Goal: Task Accomplishment & Management: Manage account settings

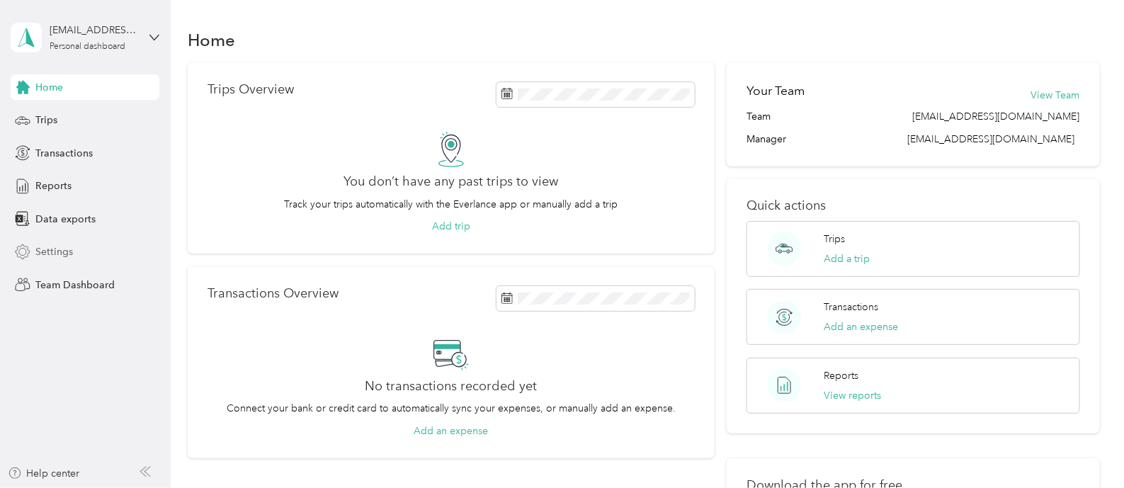
click at [69, 247] on span "Settings" at bounding box center [54, 251] width 38 height 15
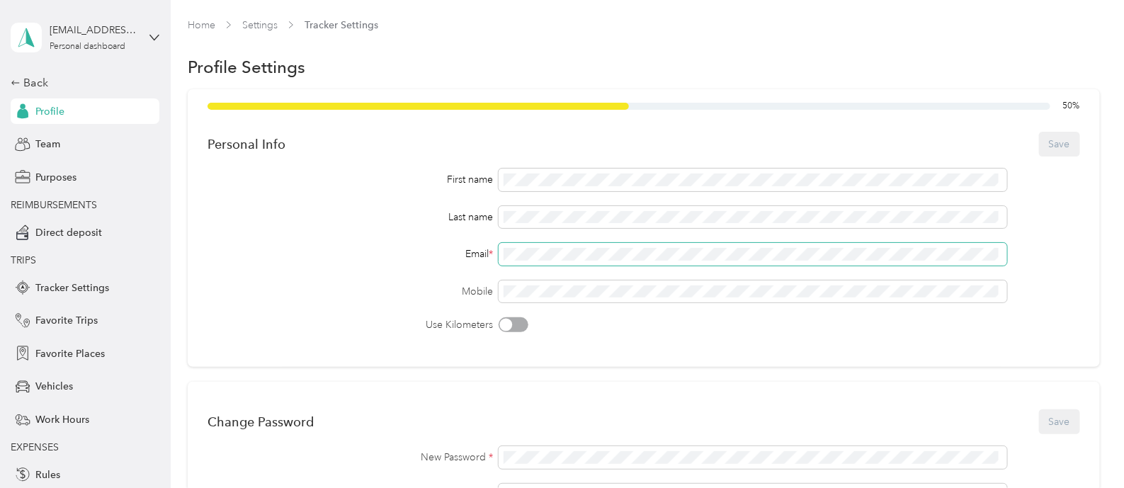
click at [492, 257] on div "Email *" at bounding box center [644, 254] width 873 height 23
click at [1043, 140] on button "Save" at bounding box center [1059, 144] width 41 height 25
click at [651, 241] on div "First name Last name Email * Mobile Use Kilometers" at bounding box center [644, 251] width 873 height 164
click at [475, 264] on div "Email *" at bounding box center [644, 254] width 873 height 23
click at [1067, 150] on button "Save" at bounding box center [1059, 144] width 41 height 25
